Goal: Task Accomplishment & Management: Use online tool/utility

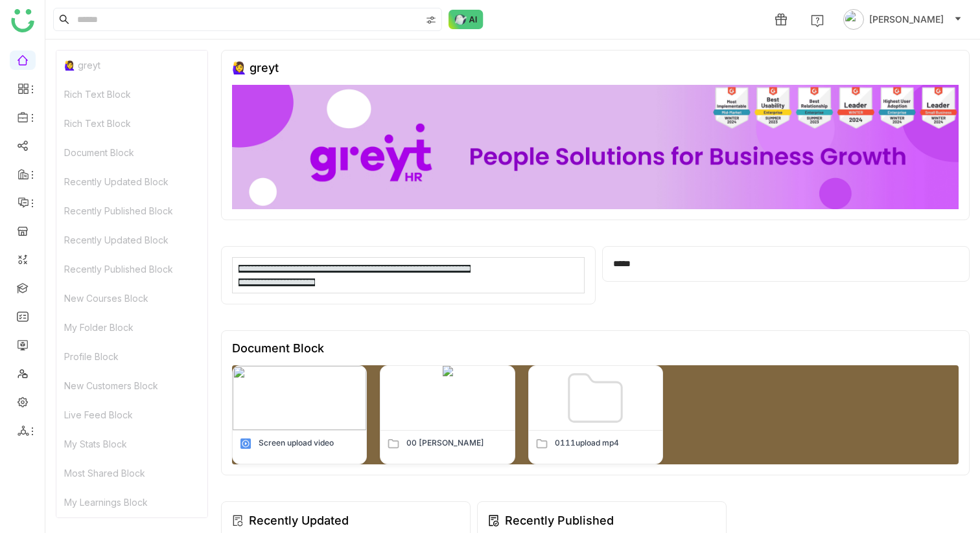
click at [108, 98] on div "Rich Text Block" at bounding box center [131, 94] width 151 height 29
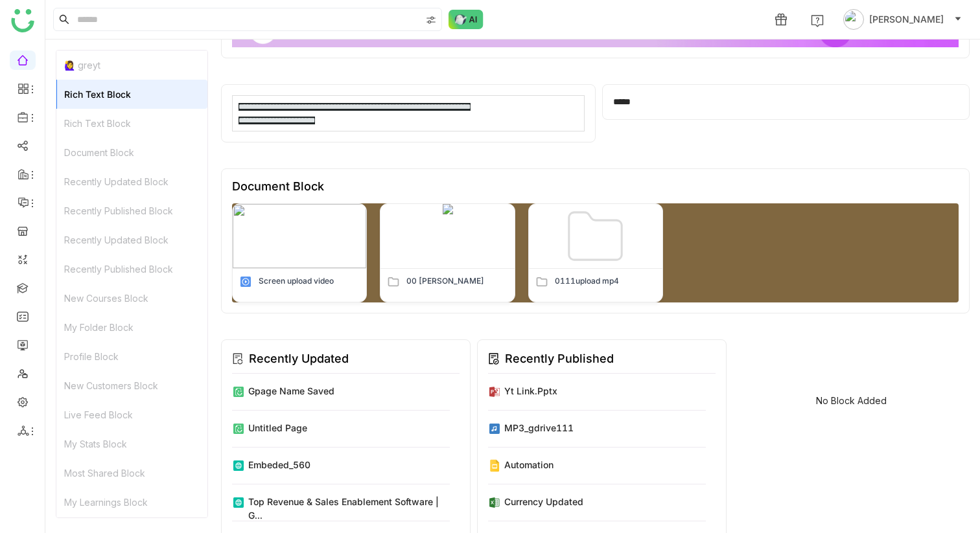
scroll to position [219, 0]
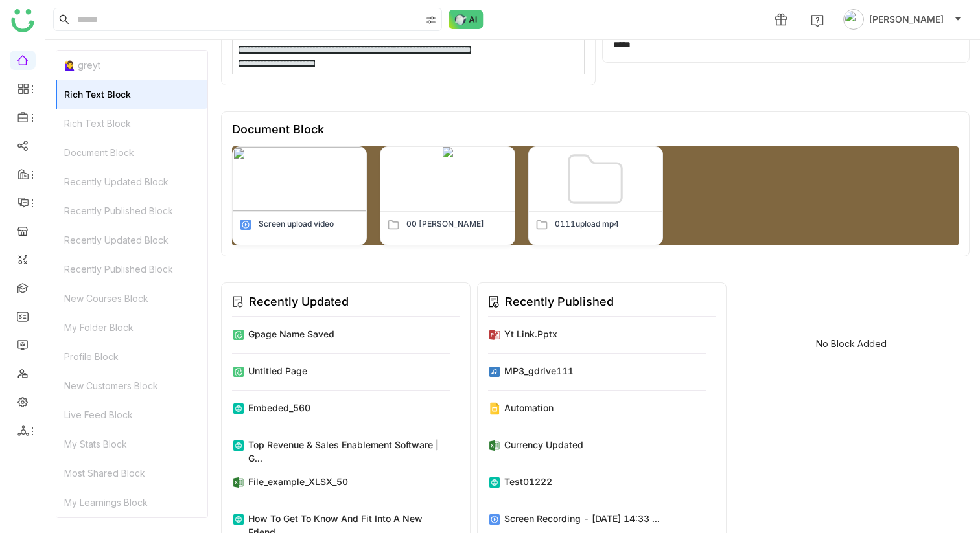
click at [29, 99] on ul at bounding box center [22, 245] width 45 height 408
click at [29, 92] on icon at bounding box center [32, 89] width 10 height 10
click at [18, 119] on icon at bounding box center [23, 117] width 10 height 10
click at [85, 192] on link "Library" at bounding box center [90, 191] width 84 height 9
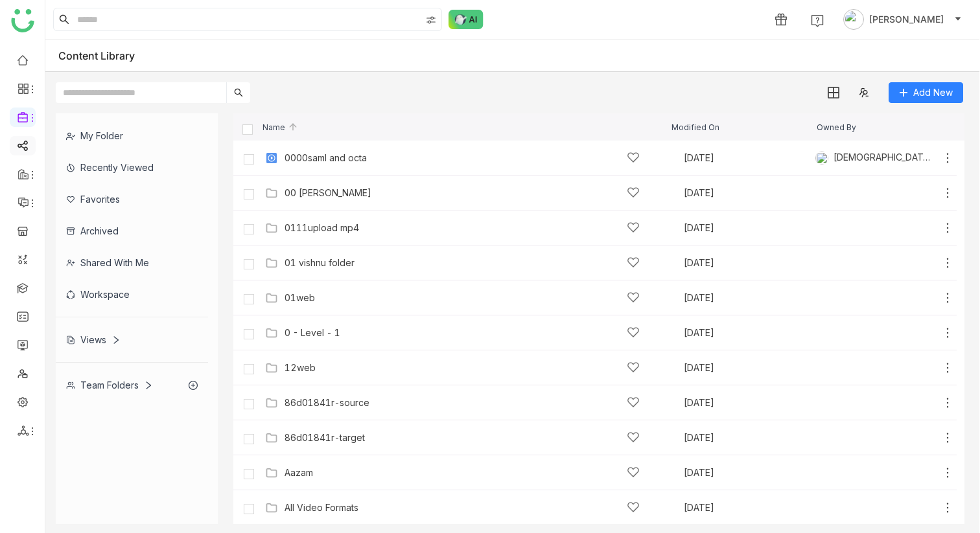
click at [24, 146] on link at bounding box center [23, 144] width 12 height 11
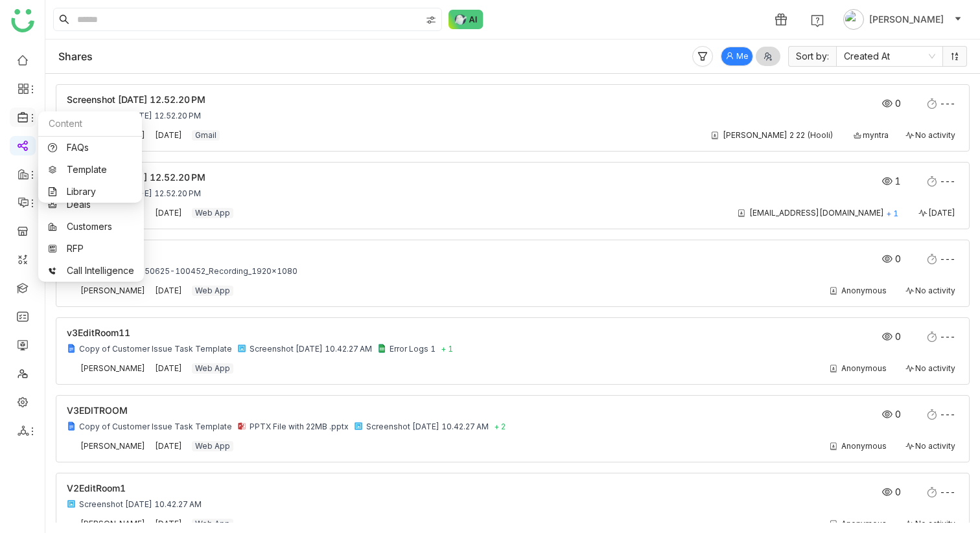
click at [24, 112] on icon at bounding box center [24, 117] width 12 height 12
click at [93, 173] on link "Template" at bounding box center [90, 169] width 84 height 9
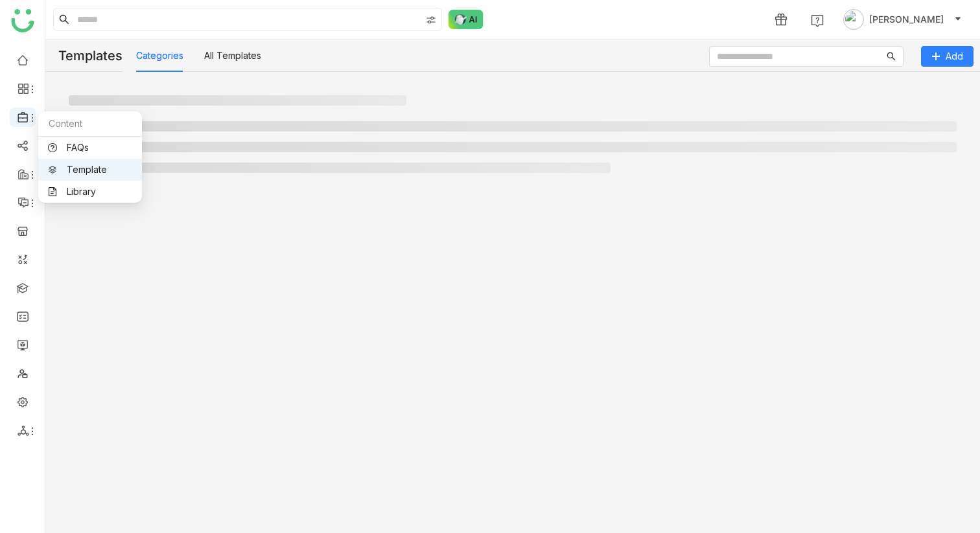
click at [25, 115] on icon at bounding box center [24, 117] width 12 height 12
click at [76, 143] on link "FAQs" at bounding box center [90, 147] width 84 height 9
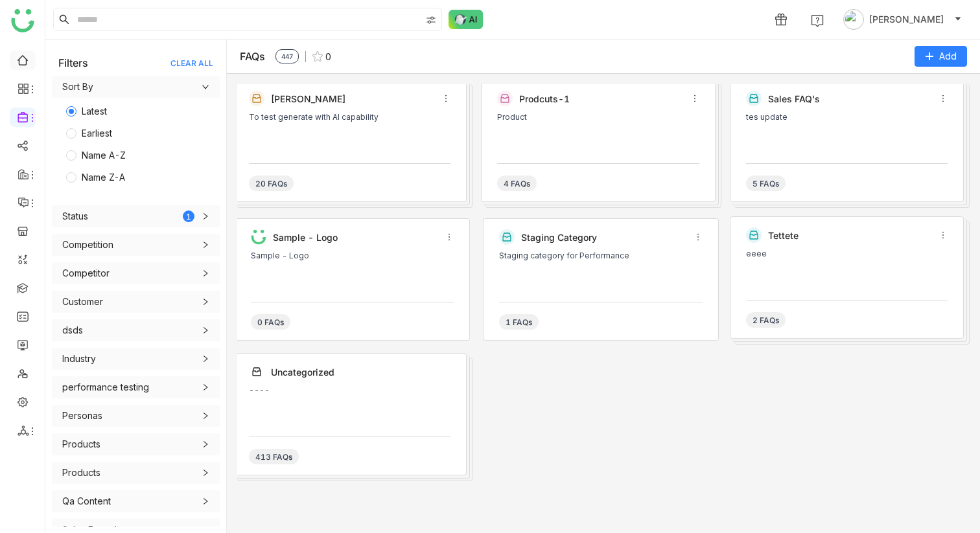
click at [27, 63] on link at bounding box center [23, 59] width 12 height 11
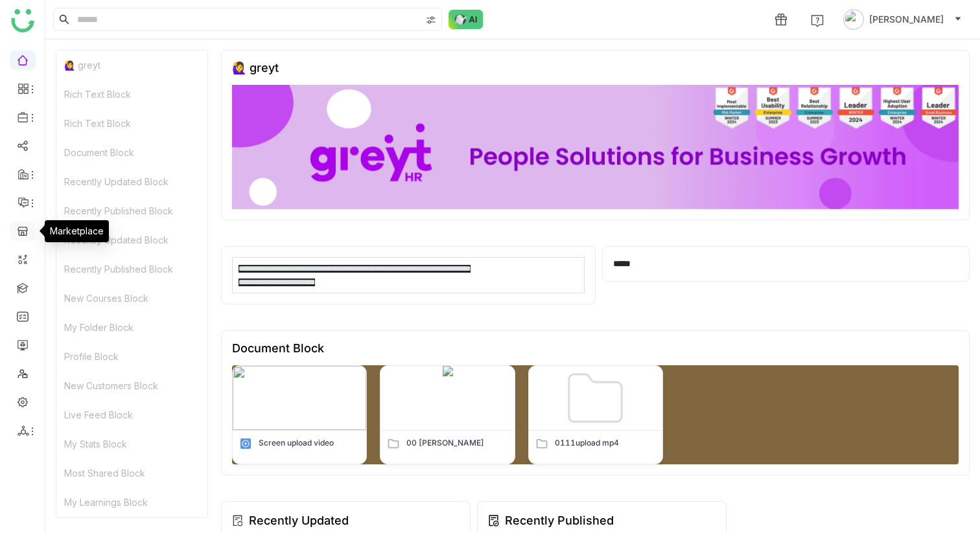
click at [22, 227] on link at bounding box center [23, 230] width 12 height 11
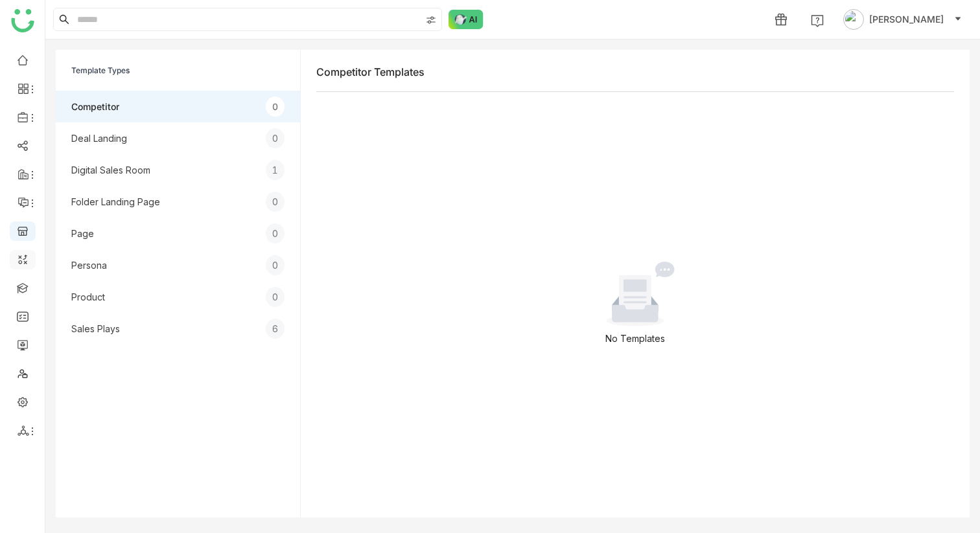
click at [19, 264] on link at bounding box center [23, 258] width 12 height 11
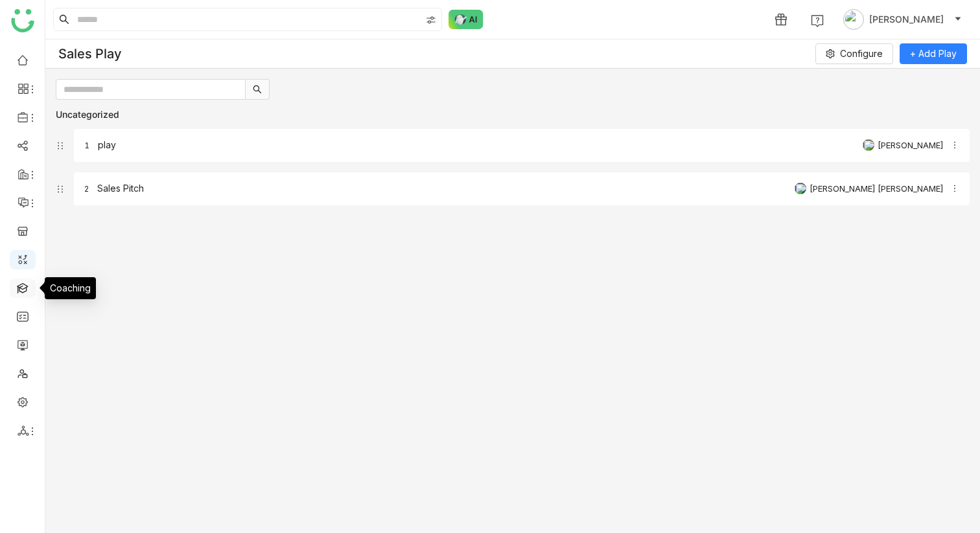
click at [21, 288] on link at bounding box center [23, 287] width 12 height 11
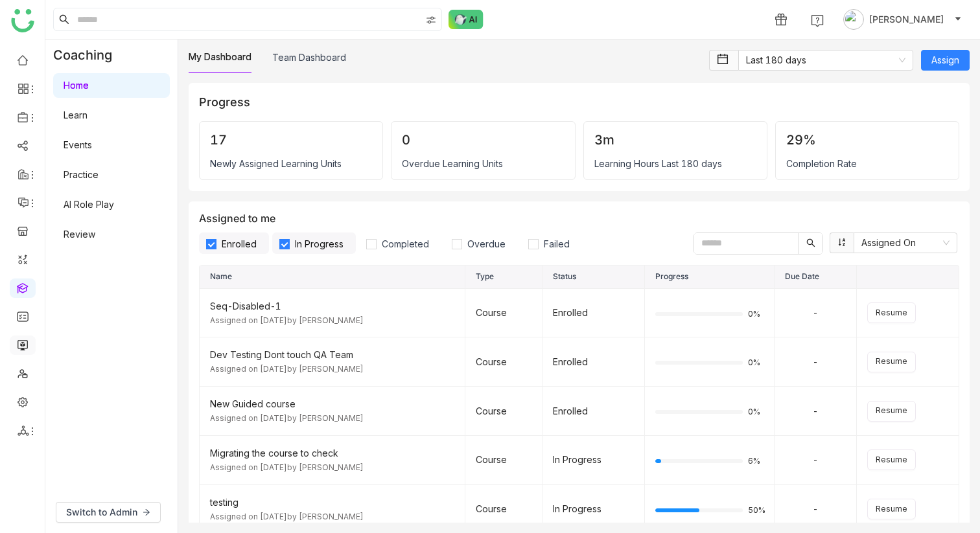
click at [18, 341] on link at bounding box center [23, 344] width 12 height 11
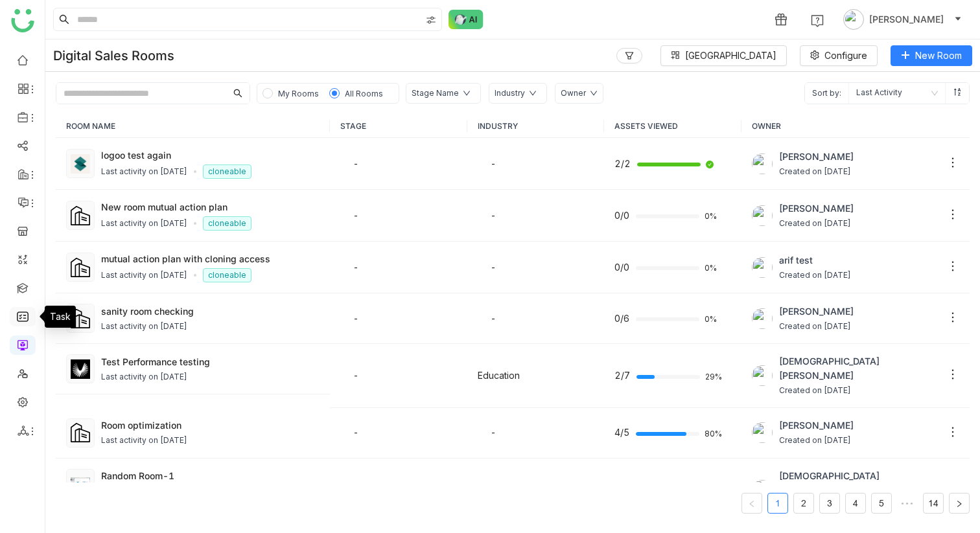
click at [24, 310] on link at bounding box center [23, 315] width 12 height 11
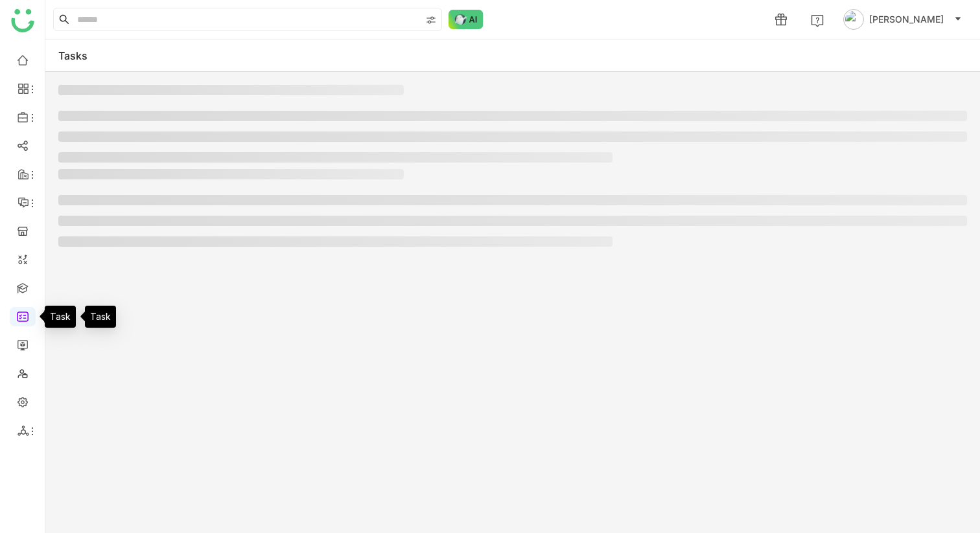
click at [23, 322] on link at bounding box center [23, 315] width 12 height 11
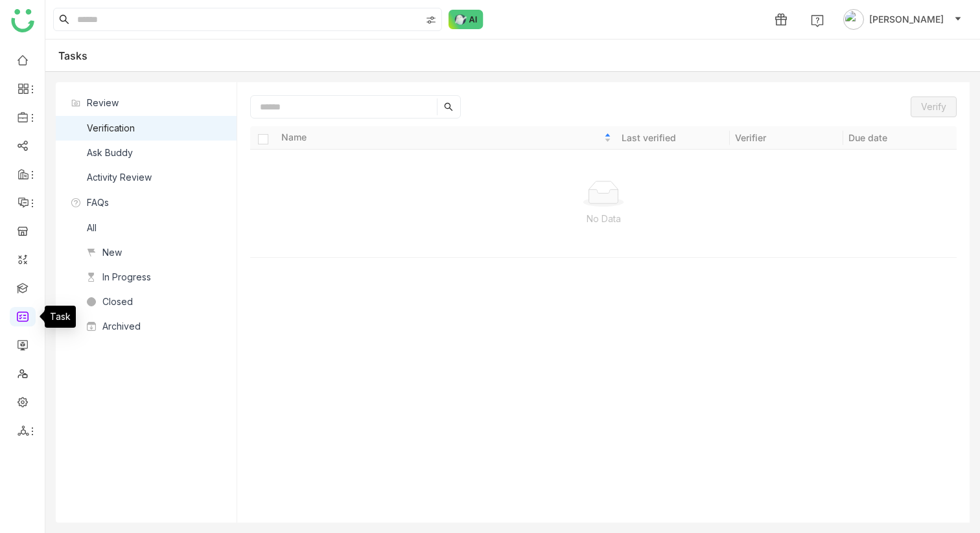
click at [16, 386] on ul at bounding box center [22, 245] width 45 height 408
click at [19, 404] on link at bounding box center [23, 401] width 12 height 11
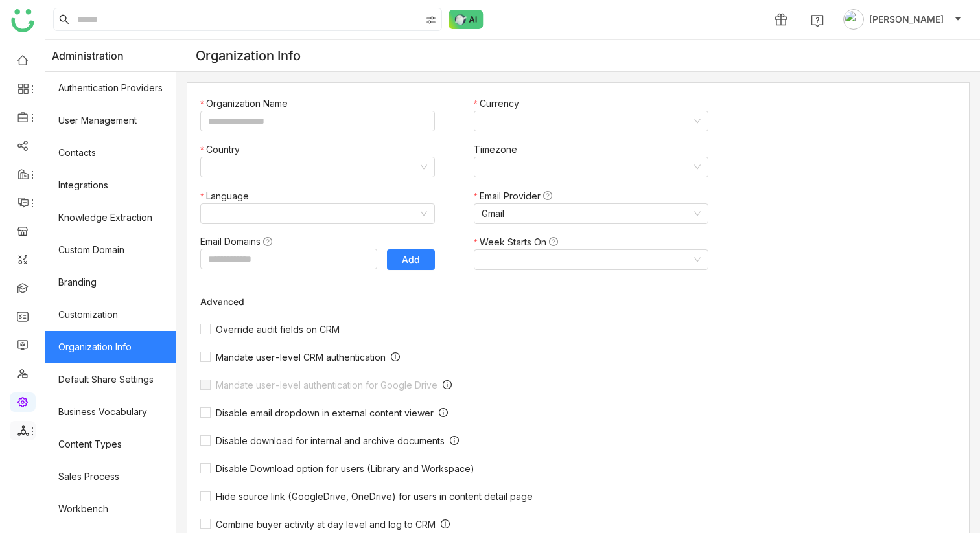
type input "*******"
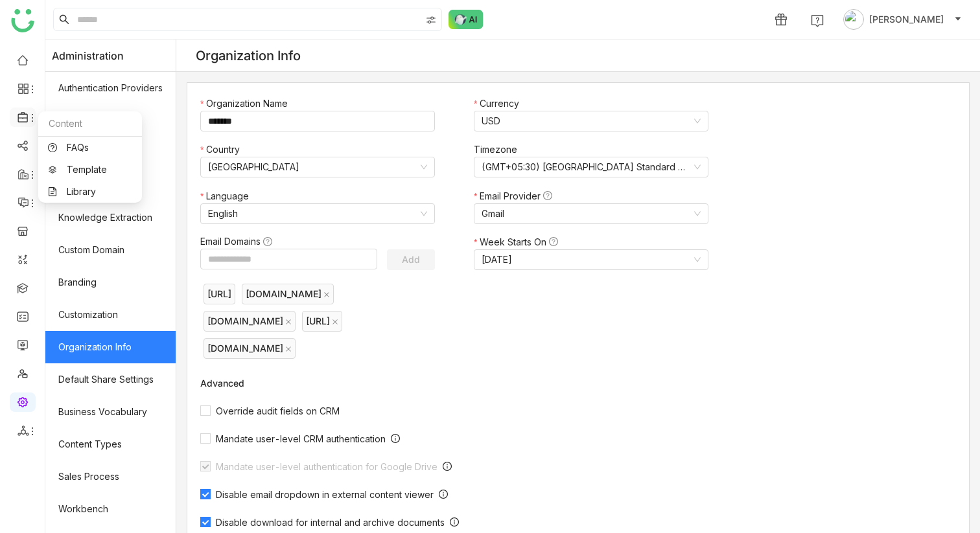
click at [25, 121] on icon at bounding box center [24, 117] width 12 height 12
click at [78, 196] on link "Library" at bounding box center [90, 191] width 84 height 9
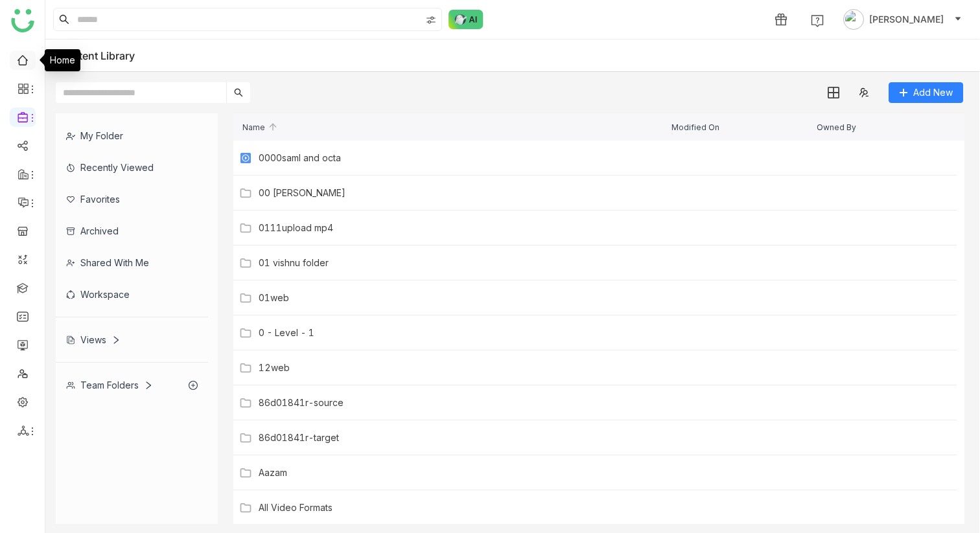
click at [29, 62] on link at bounding box center [23, 59] width 12 height 11
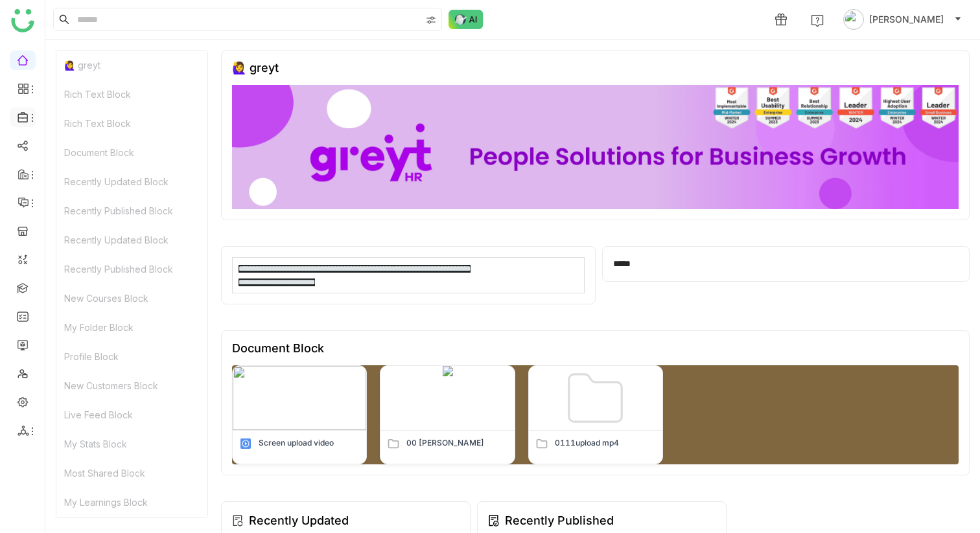
click at [25, 116] on icon at bounding box center [24, 117] width 12 height 12
click at [82, 193] on link "Library" at bounding box center [90, 191] width 84 height 9
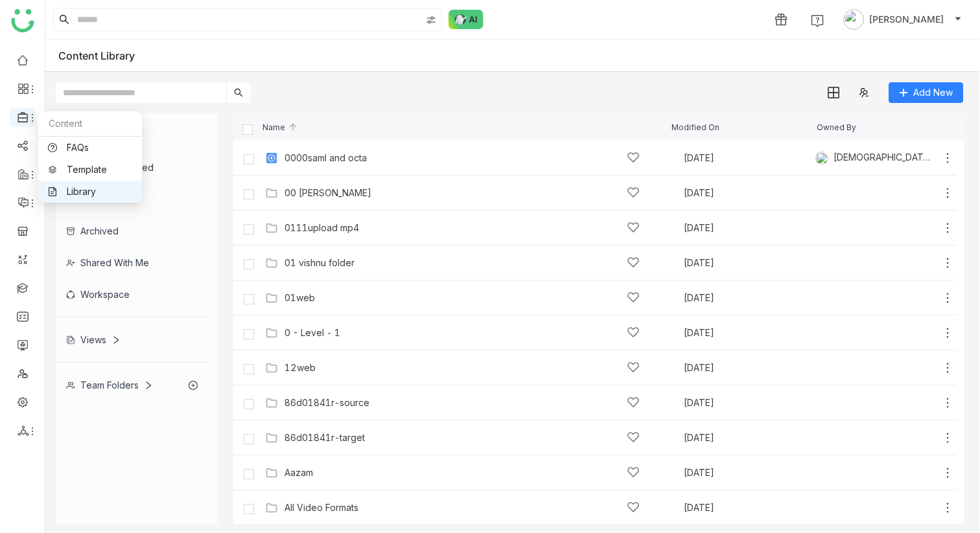
click at [27, 113] on icon at bounding box center [32, 118] width 10 height 10
click at [60, 195] on link "Library" at bounding box center [90, 191] width 84 height 9
click at [14, 111] on div at bounding box center [23, 117] width 26 height 12
click at [65, 174] on link "Template" at bounding box center [90, 169] width 84 height 9
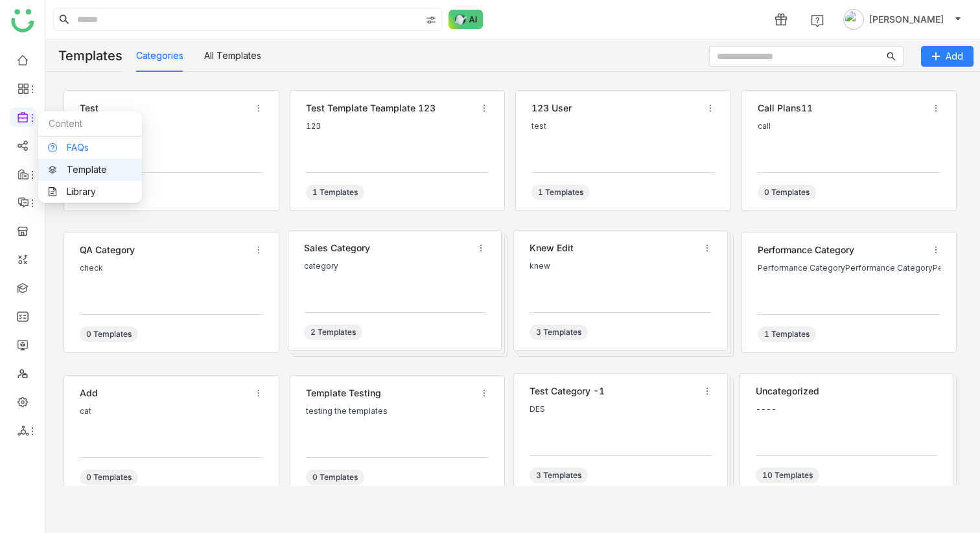
click at [83, 151] on link "FAQs" at bounding box center [90, 147] width 84 height 9
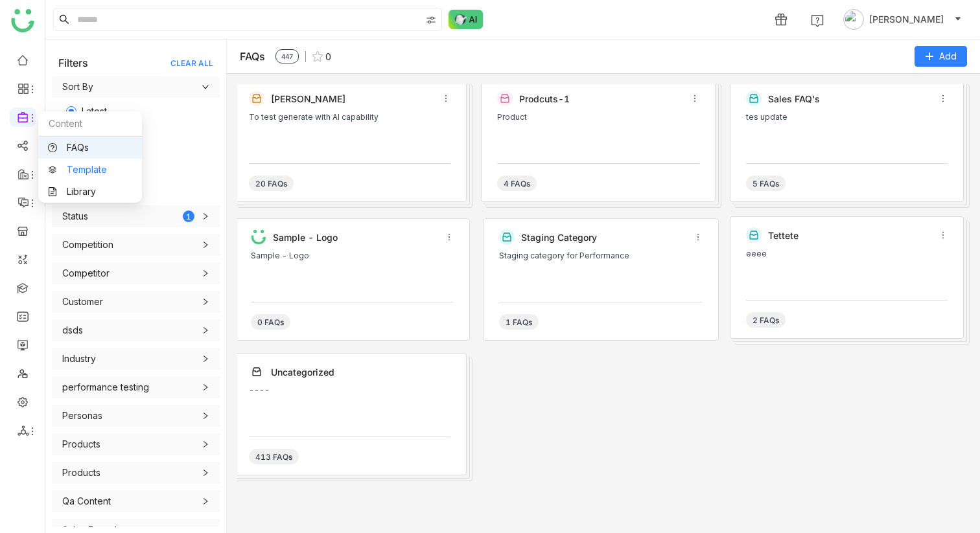
click at [80, 166] on link "Template" at bounding box center [90, 169] width 84 height 9
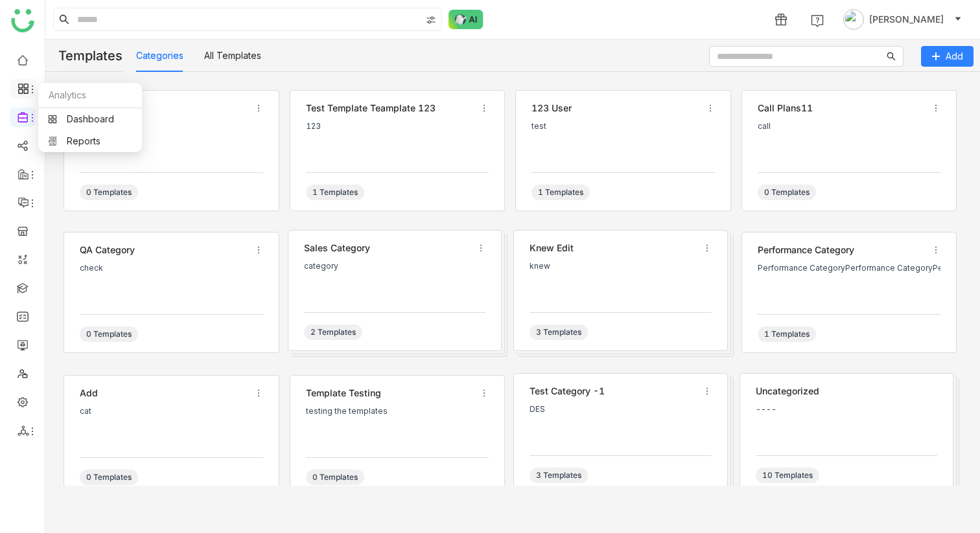
click at [29, 92] on icon at bounding box center [32, 89] width 10 height 10
click at [25, 88] on icon at bounding box center [25, 86] width 5 height 5
click at [84, 123] on link "Dashboard" at bounding box center [90, 119] width 84 height 9
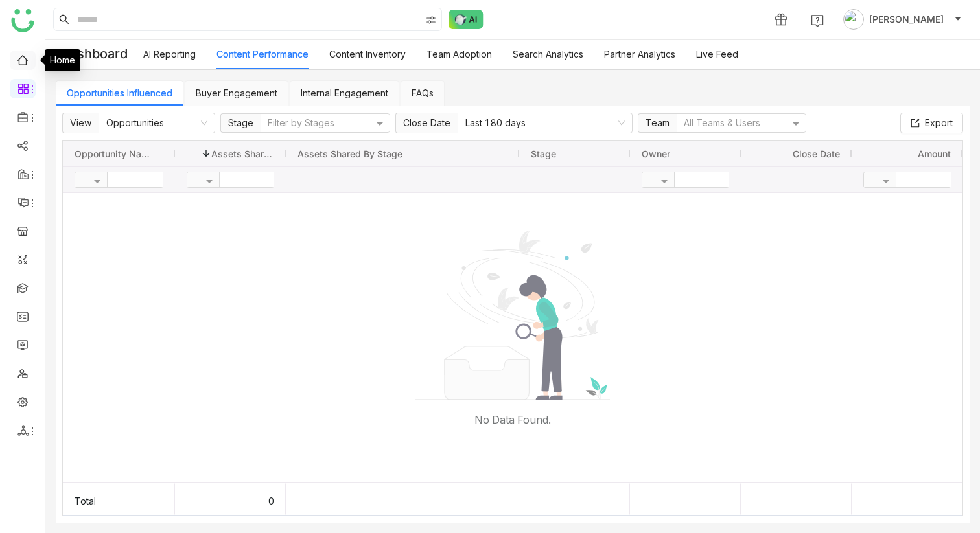
click at [22, 65] on link at bounding box center [23, 59] width 12 height 11
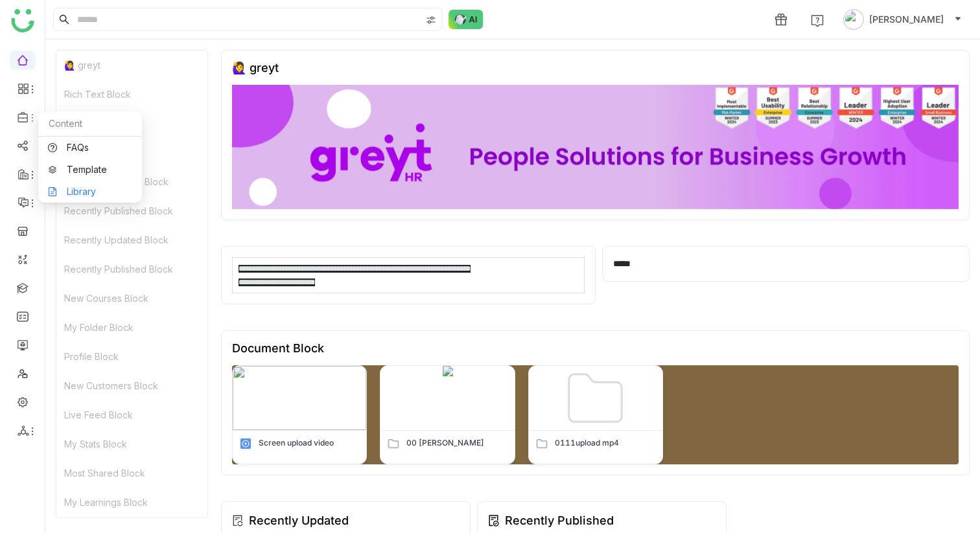
click at [76, 187] on link "Library" at bounding box center [90, 191] width 84 height 9
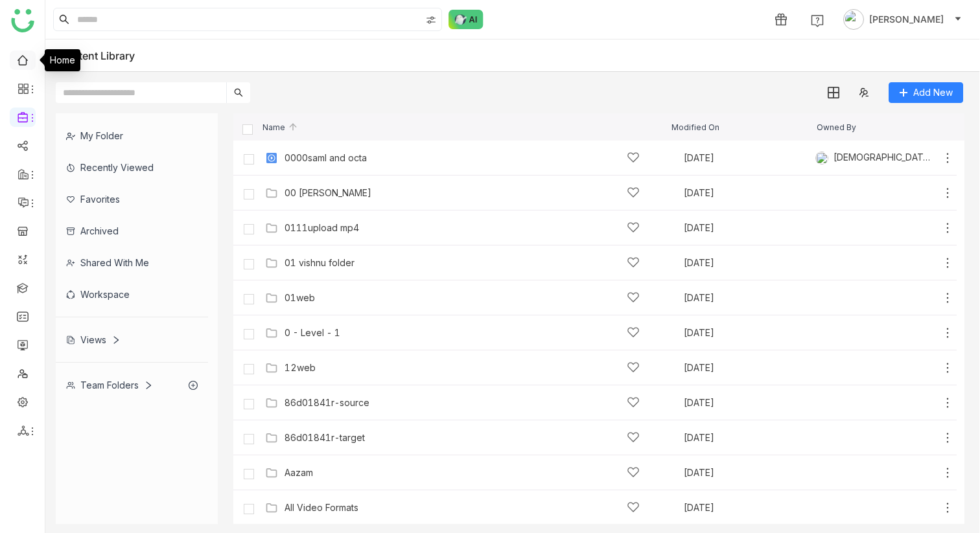
click at [27, 62] on link at bounding box center [23, 59] width 12 height 11
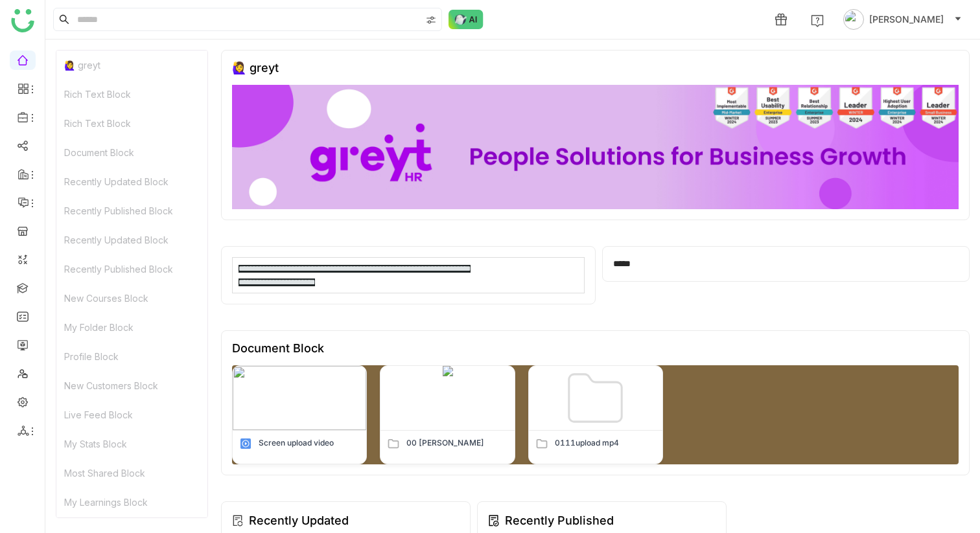
click at [228, 140] on div "🙋‍♀️ greyt" at bounding box center [595, 135] width 749 height 170
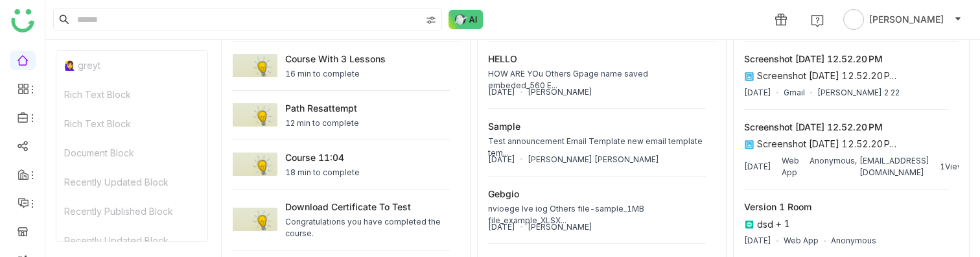
scroll to position [1656, 0]
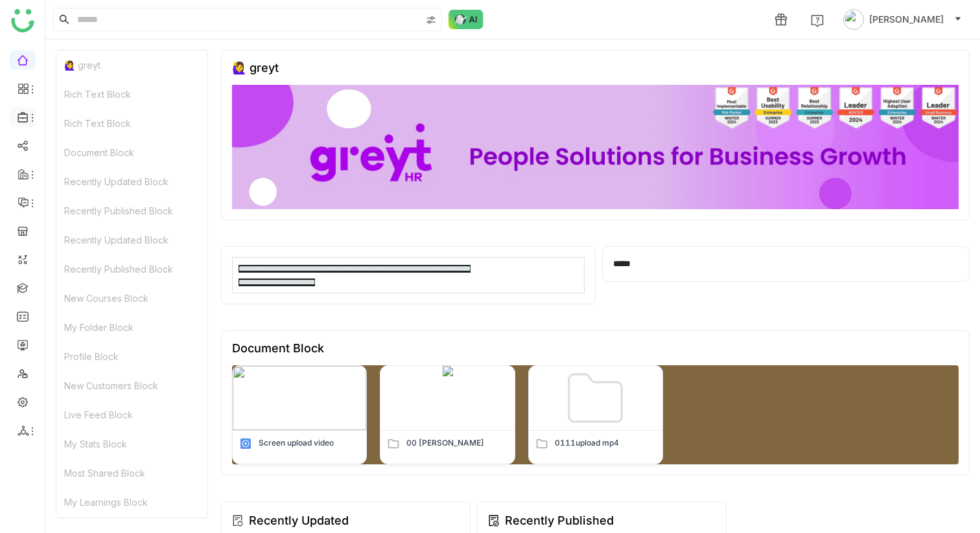
click at [28, 113] on icon at bounding box center [32, 118] width 10 height 10
click at [24, 256] on link at bounding box center [23, 258] width 12 height 11
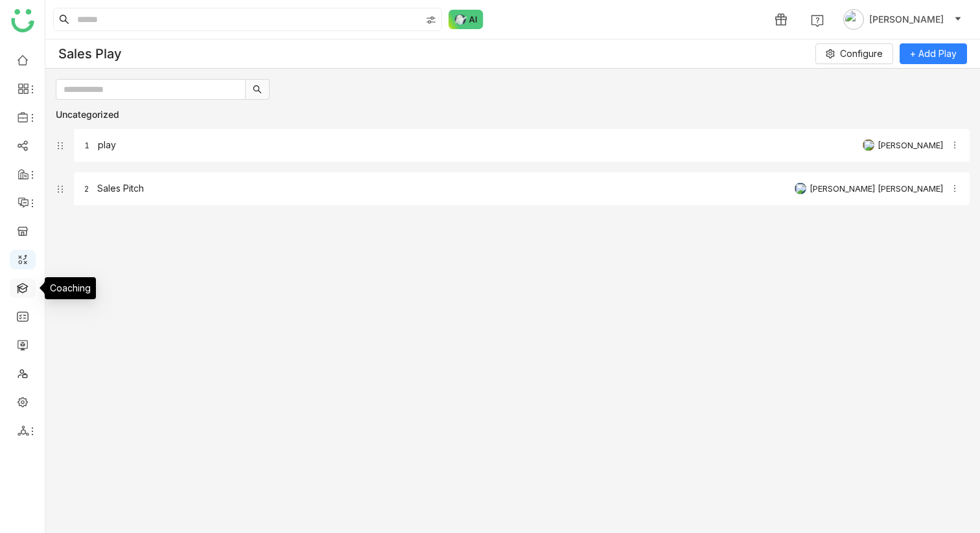
click at [25, 256] on link at bounding box center [23, 287] width 12 height 11
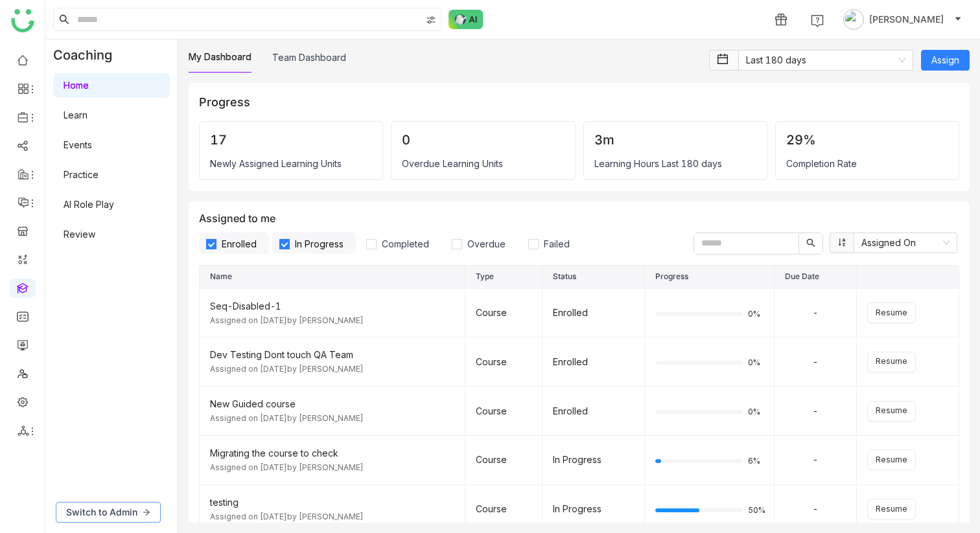
click at [135, 256] on span "Switch to Admin" at bounding box center [101, 513] width 71 height 14
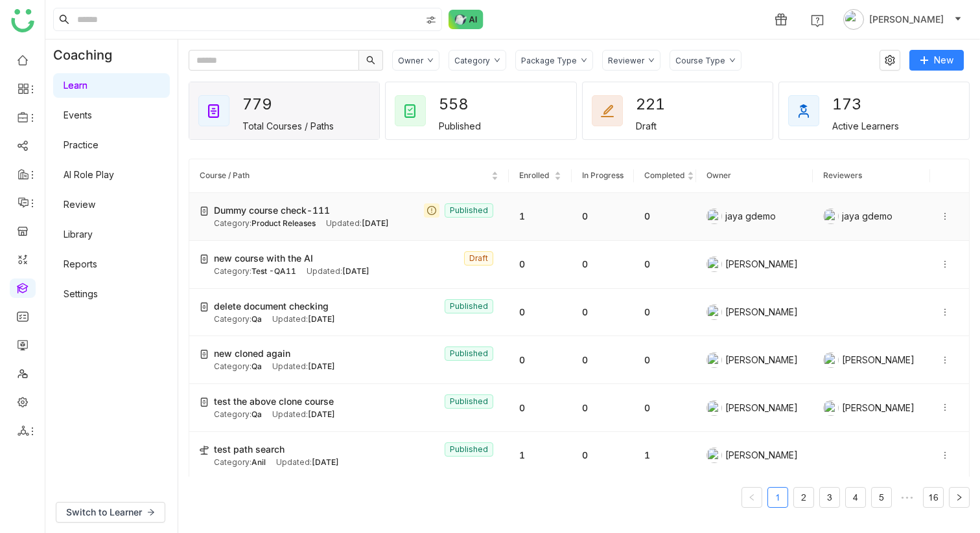
click at [296, 241] on td "Dummy course check-111 Published Category: Product Releases Updated: Oct 03, 20…" at bounding box center [349, 217] width 320 height 48
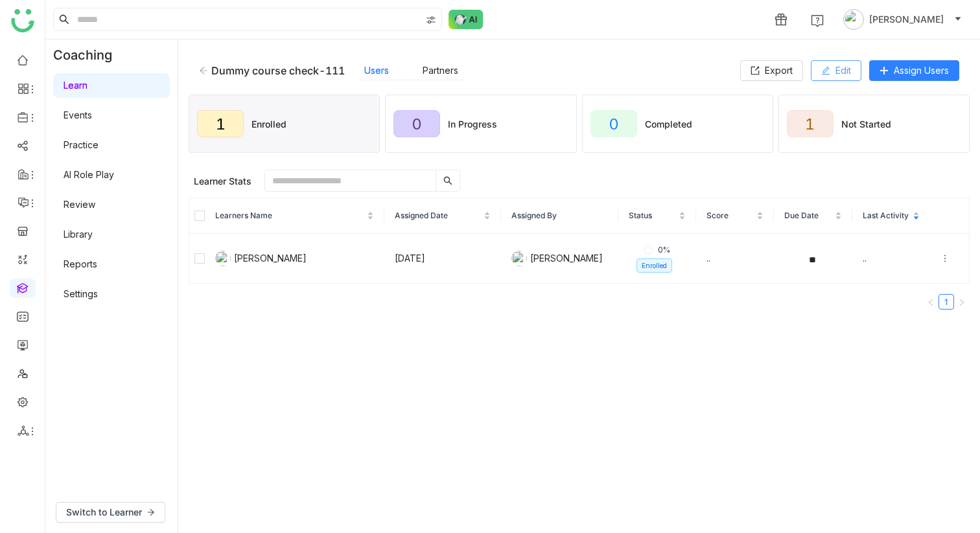
click at [843, 75] on span "Edit" at bounding box center [844, 71] width 16 height 14
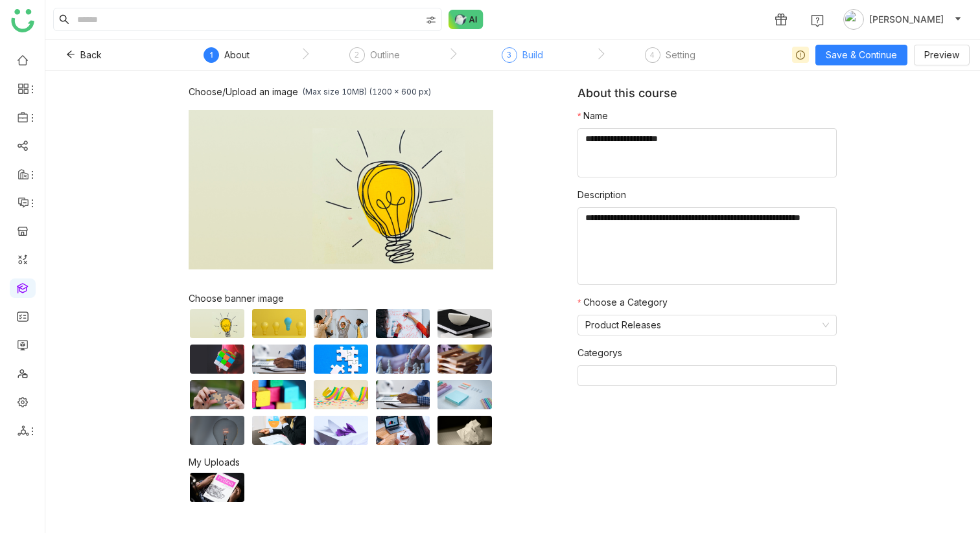
click at [519, 55] on div "3 Build" at bounding box center [522, 58] width 41 height 23
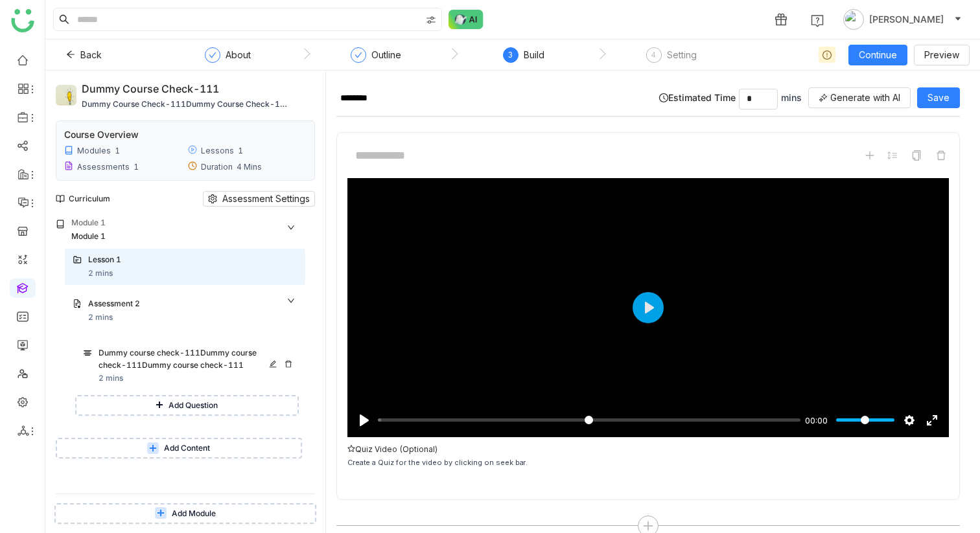
click at [112, 256] on div "Dummy course check-111Dummy course check-111Dummy course check-111" at bounding box center [186, 359] width 175 height 25
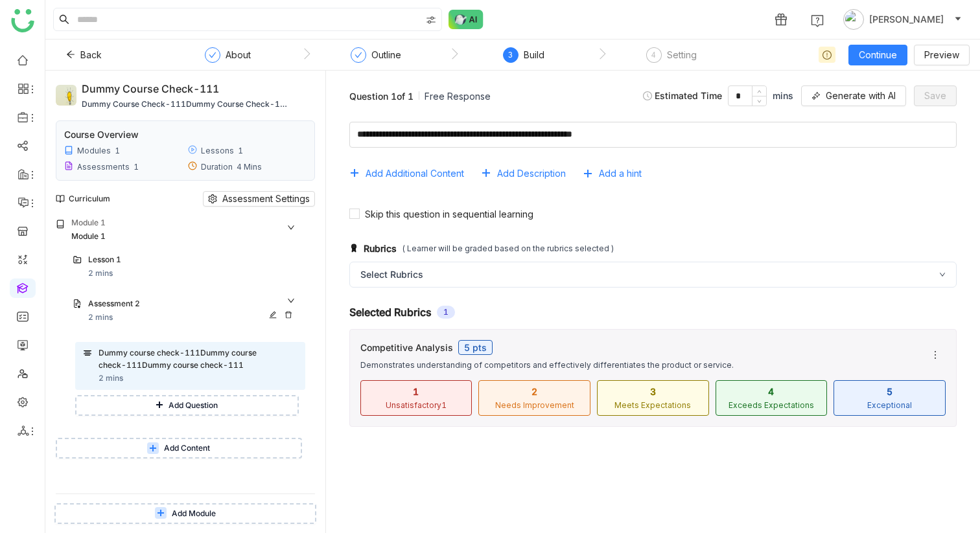
click at [298, 256] on div "Assessment 2" at bounding box center [192, 305] width 209 height 14
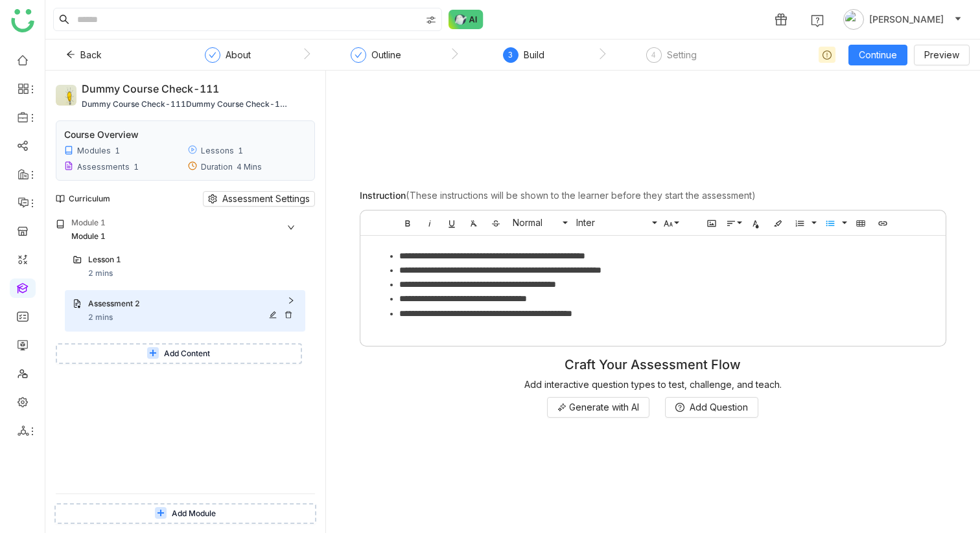
click at [298, 256] on div "Assessment 2" at bounding box center [192, 305] width 209 height 14
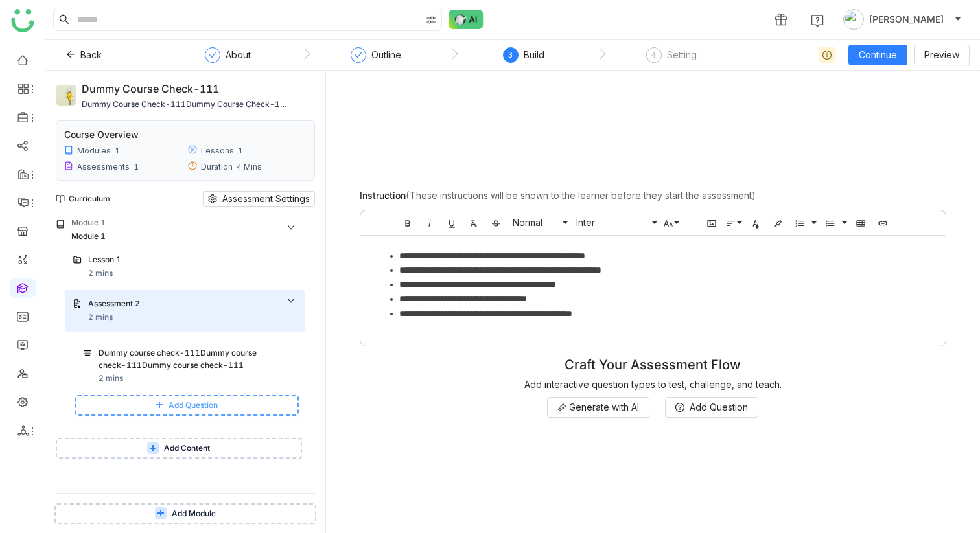
click at [210, 256] on button "Add Question" at bounding box center [187, 405] width 224 height 21
click at [159, 256] on div "Lesson 1" at bounding box center [180, 260] width 184 height 12
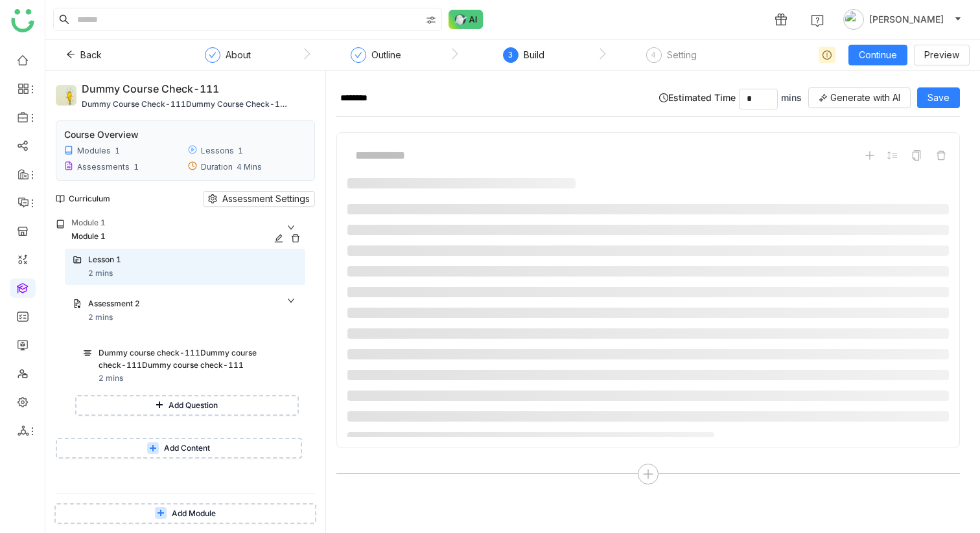
click at [294, 233] on div "Module 1" at bounding box center [188, 238] width 234 height 14
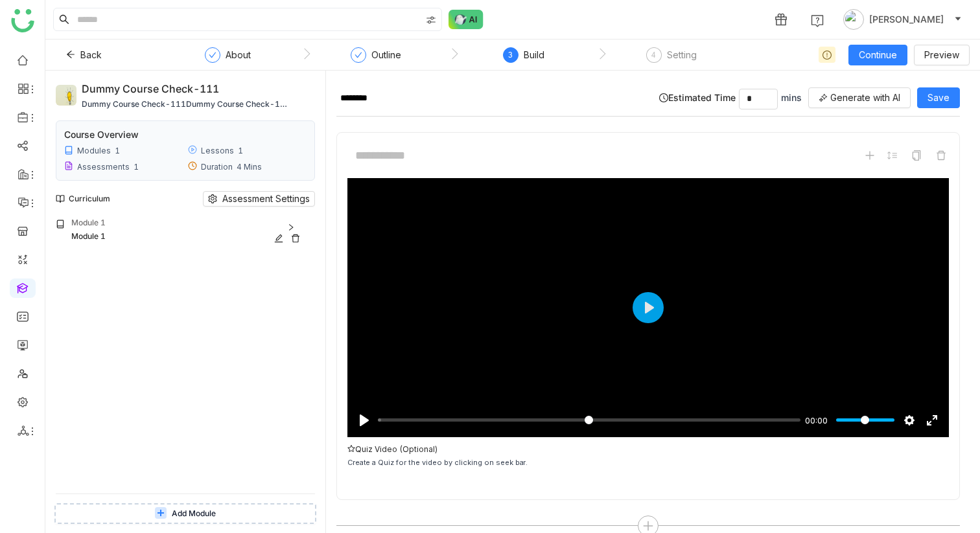
click at [294, 233] on div "Module 1" at bounding box center [188, 238] width 234 height 14
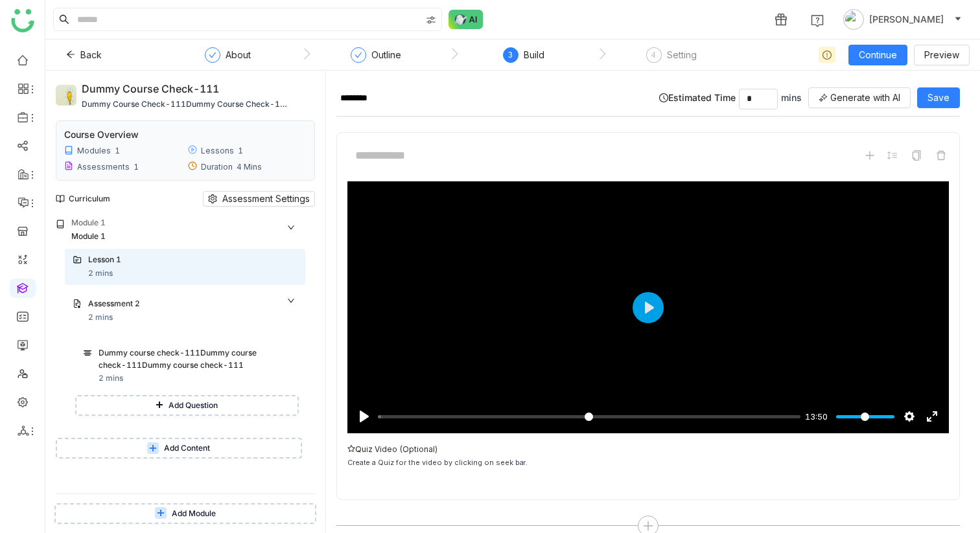
click at [197, 256] on button "Add Content" at bounding box center [179, 448] width 246 height 21
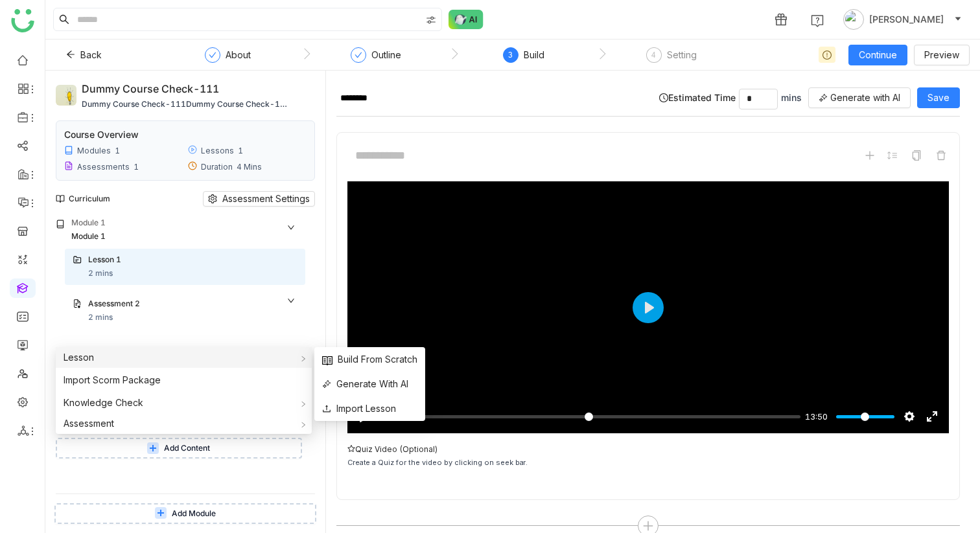
click at [156, 256] on div "Lesson" at bounding box center [184, 357] width 256 height 21
click at [395, 256] on span "Build From Scratch" at bounding box center [369, 360] width 95 height 14
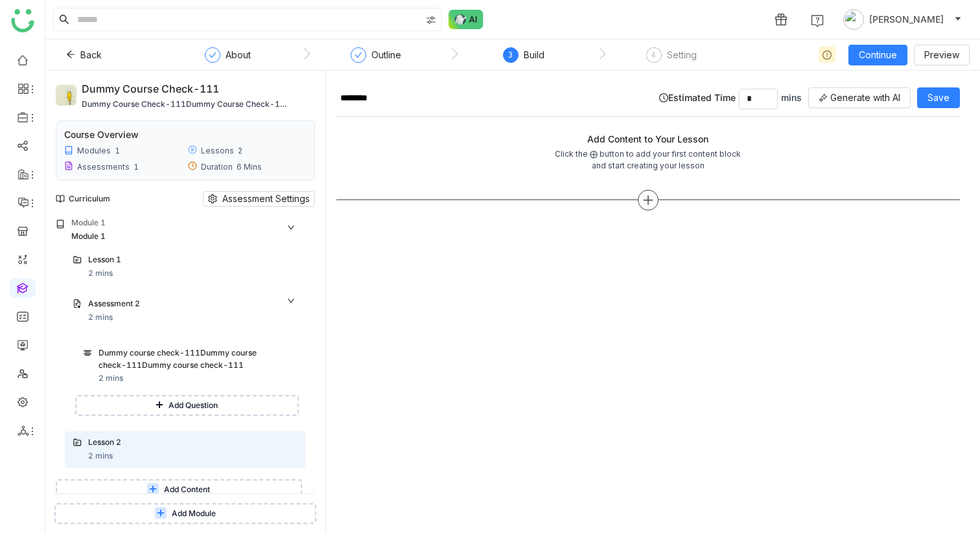
click at [648, 204] on icon at bounding box center [648, 200] width 12 height 12
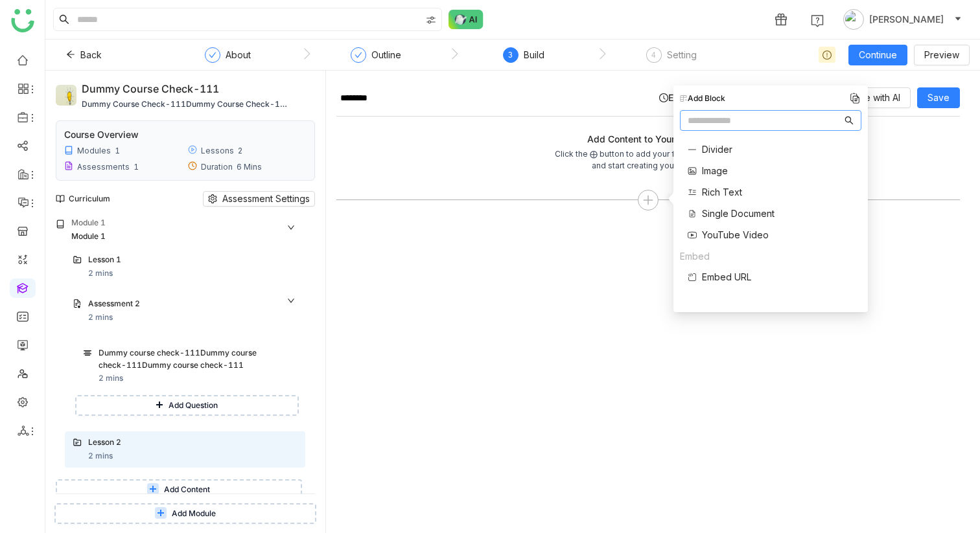
click at [738, 220] on span "Single Document" at bounding box center [738, 214] width 73 height 14
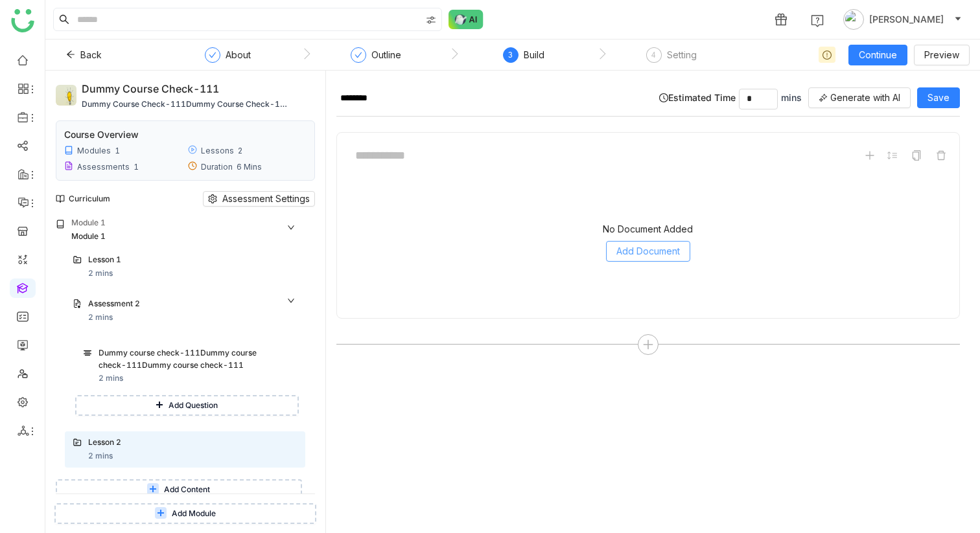
click at [639, 256] on button "Add Document" at bounding box center [648, 251] width 84 height 21
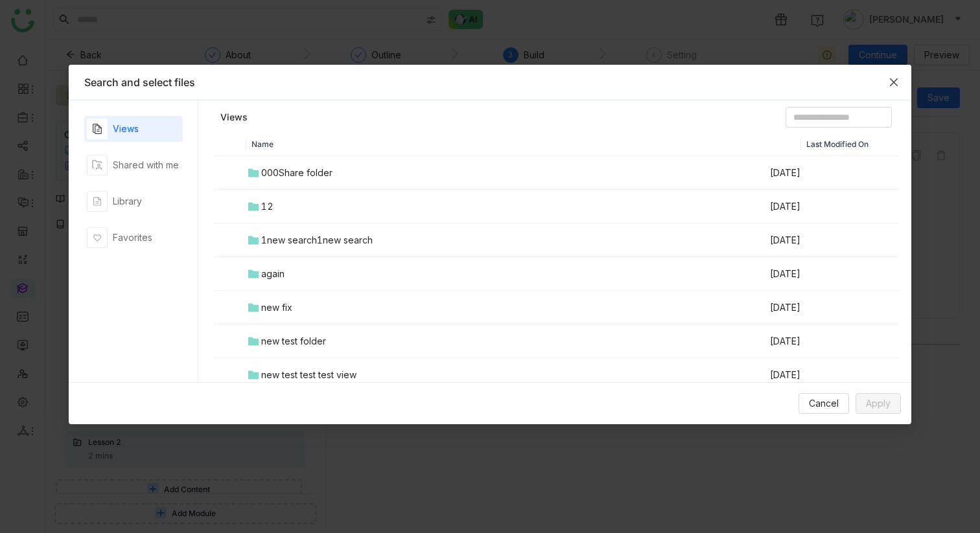
scroll to position [239, 0]
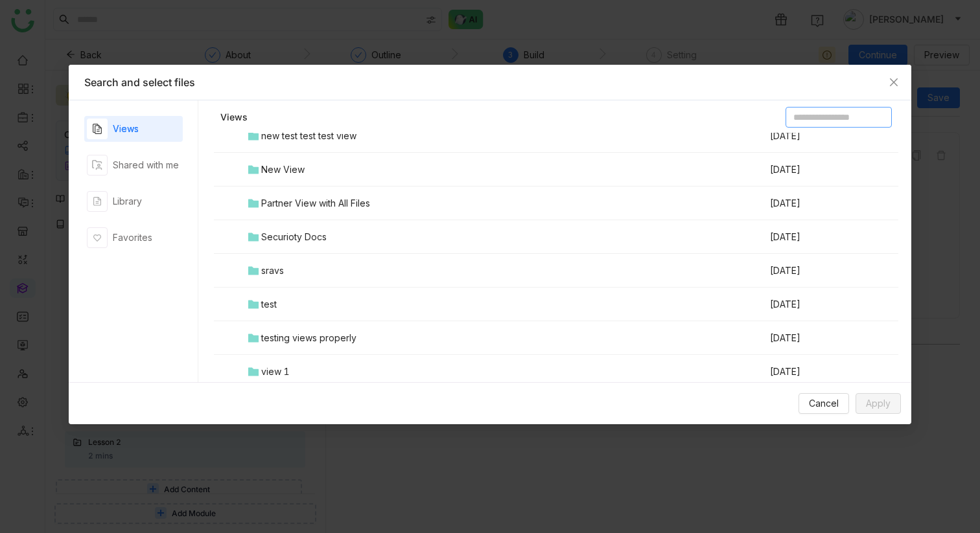
click at [797, 114] on input at bounding box center [839, 117] width 106 height 21
type input "*****"
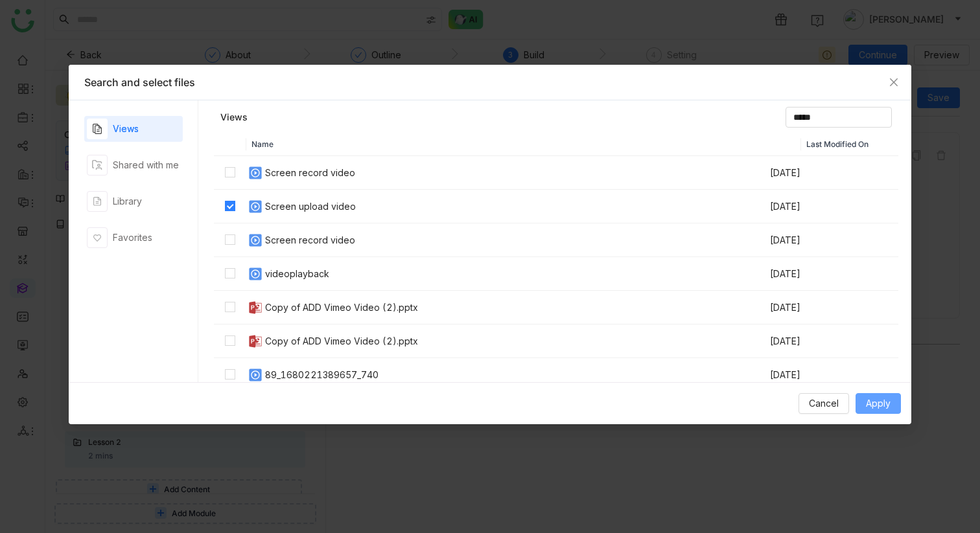
click at [885, 256] on span "Apply" at bounding box center [878, 404] width 25 height 14
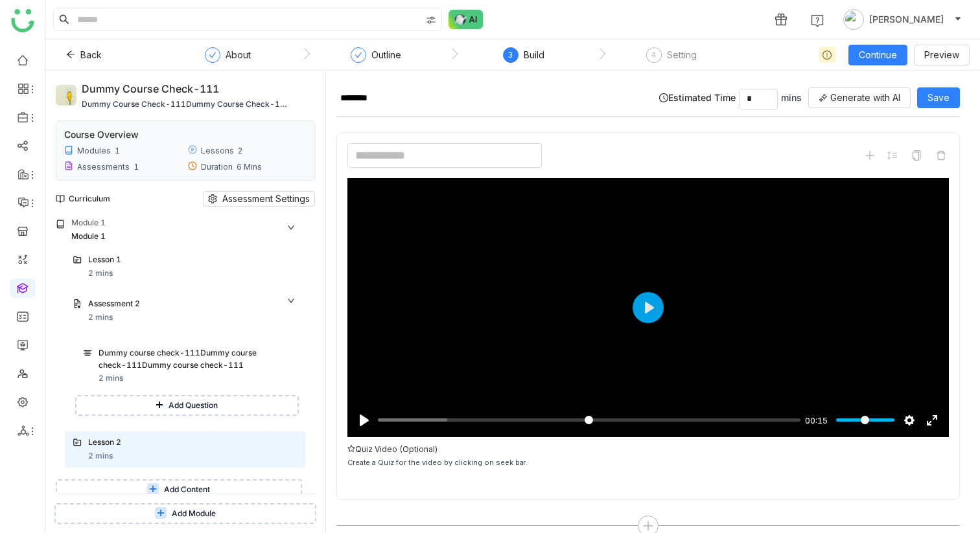
click at [438, 160] on input at bounding box center [444, 155] width 194 height 25
type input "*"
type input "**********"
click at [541, 256] on div "**********" at bounding box center [648, 335] width 624 height 407
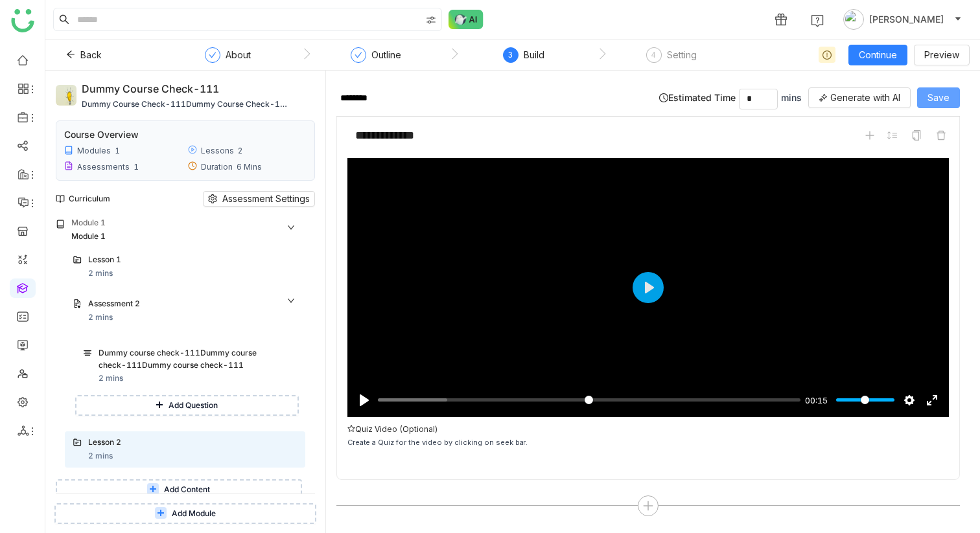
click at [950, 103] on span "Save" at bounding box center [939, 98] width 22 height 14
click at [900, 99] on span "Generate with AI" at bounding box center [865, 98] width 70 height 14
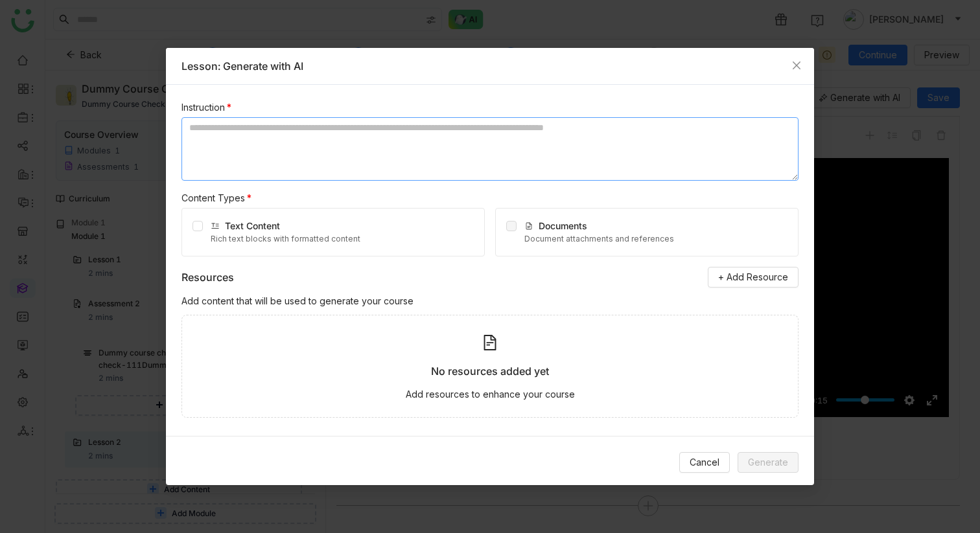
click at [597, 154] on textarea at bounding box center [490, 149] width 617 height 64
click at [330, 234] on div "Rich text blocks with formatted content" at bounding box center [286, 239] width 150 height 12
click at [721, 256] on button "Cancel" at bounding box center [704, 462] width 51 height 21
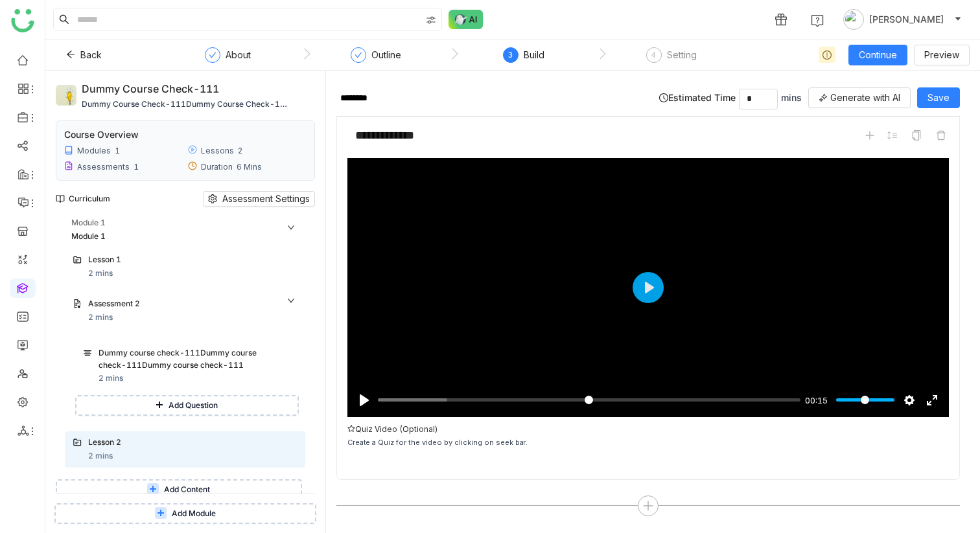
click at [295, 256] on icon at bounding box center [291, 301] width 8 height 8
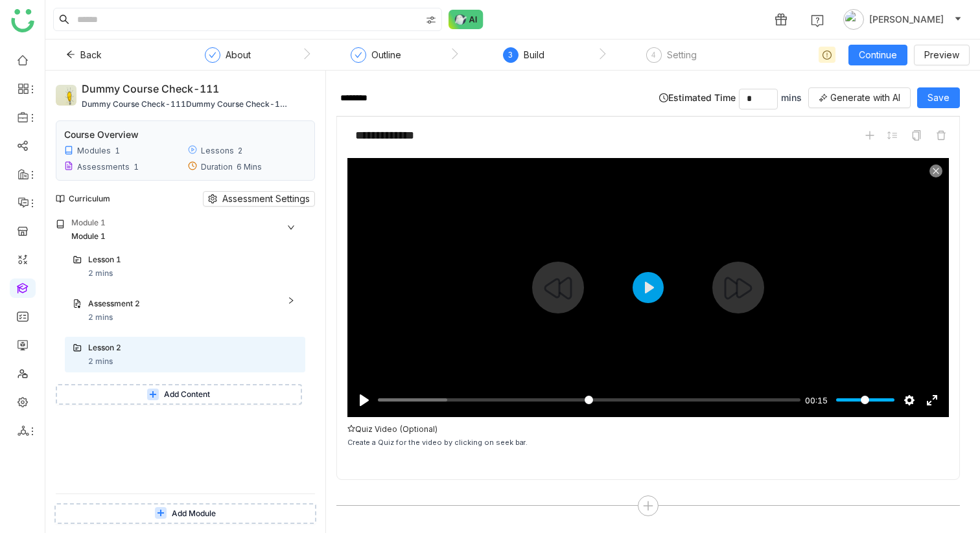
scroll to position [0, 0]
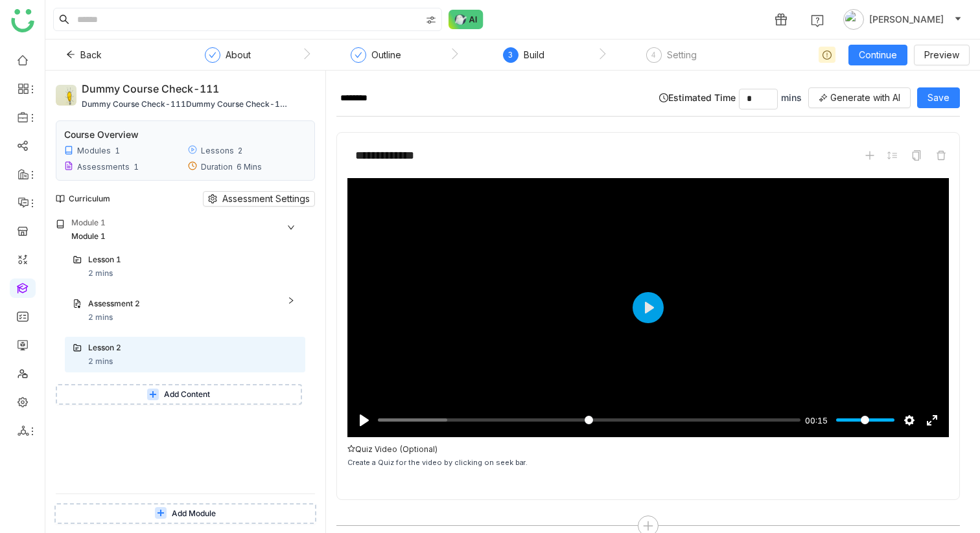
click at [29, 128] on ul at bounding box center [22, 245] width 45 height 408
click at [27, 150] on link at bounding box center [23, 144] width 12 height 11
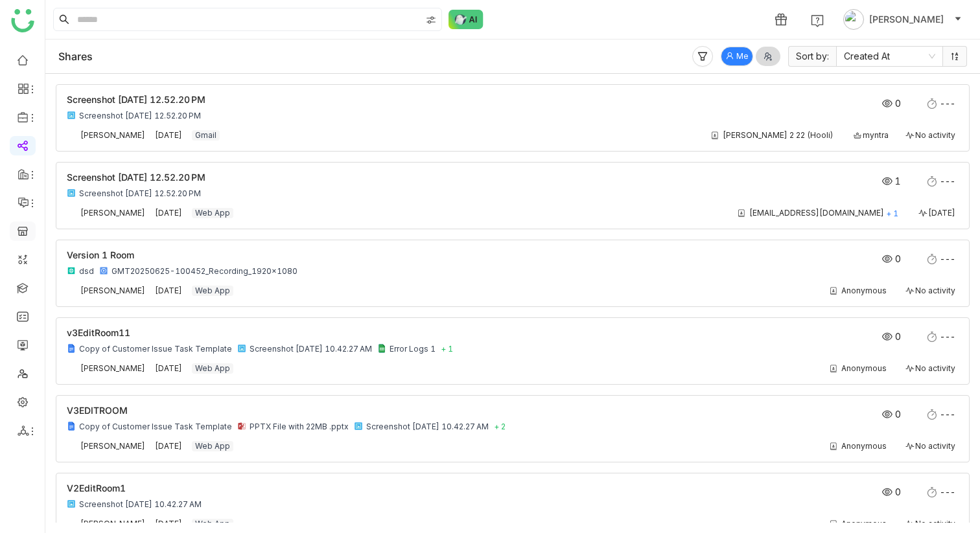
click at [23, 236] on link at bounding box center [23, 230] width 12 height 11
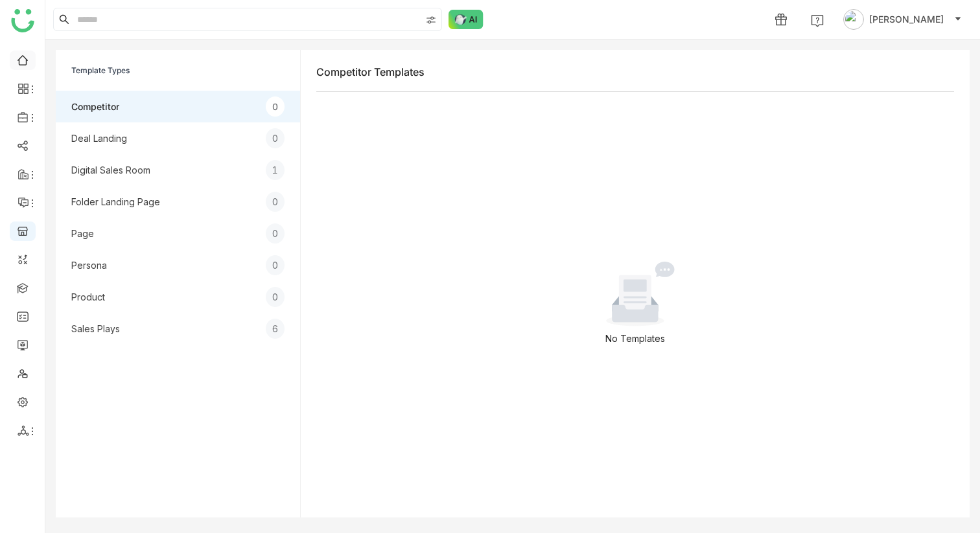
click at [27, 58] on link at bounding box center [23, 59] width 12 height 11
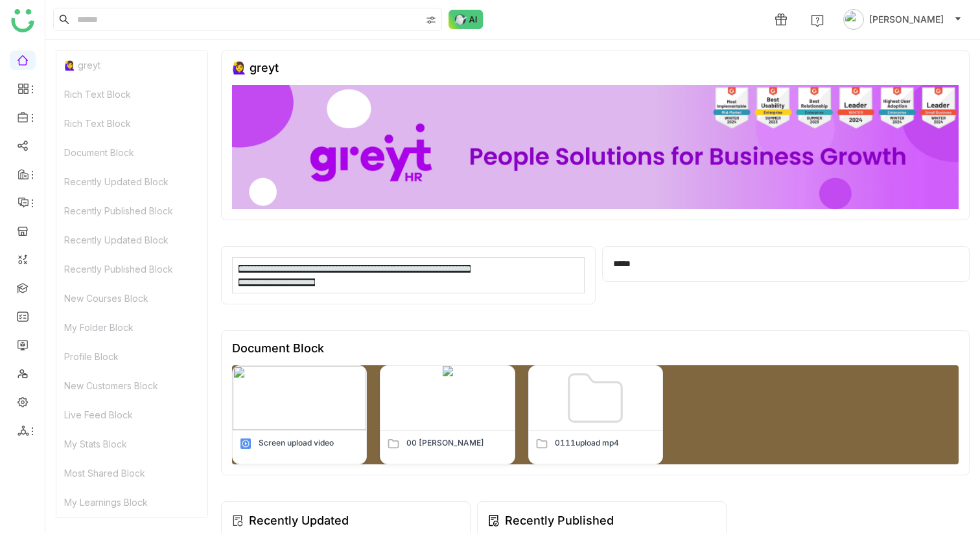
click at [76, 181] on div "Recently Updated Block" at bounding box center [131, 181] width 151 height 29
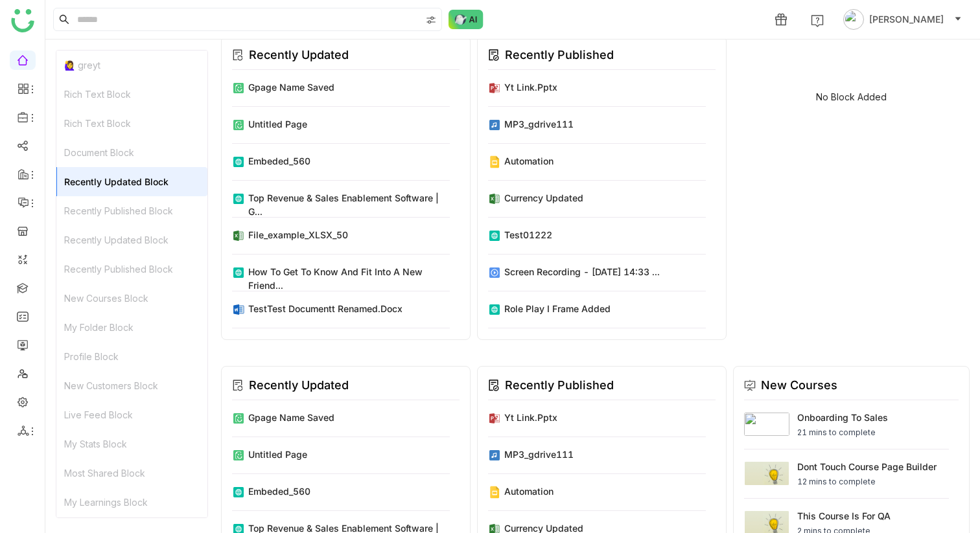
scroll to position [474, 0]
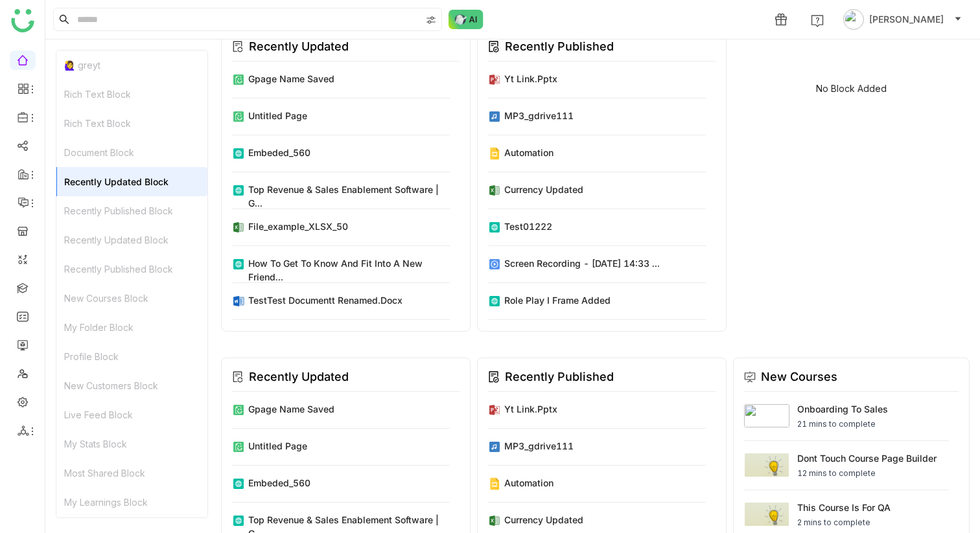
click at [76, 199] on div "Recently Published Block" at bounding box center [131, 210] width 151 height 29
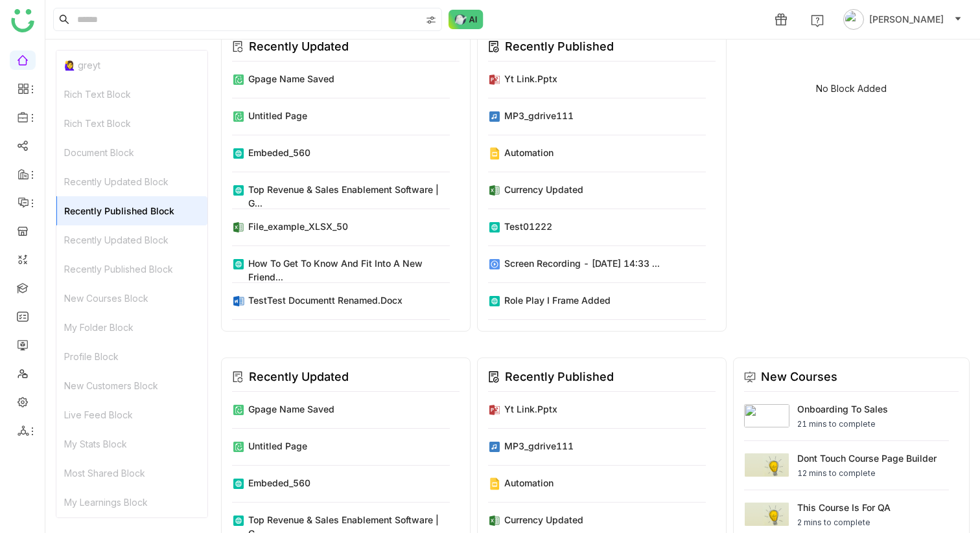
click at [78, 200] on div "Recently Published Block" at bounding box center [131, 210] width 151 height 29
click at [21, 89] on icon at bounding box center [20, 91] width 5 height 5
click at [89, 121] on link "Dashboard" at bounding box center [90, 119] width 84 height 9
